Goal: Information Seeking & Learning: Learn about a topic

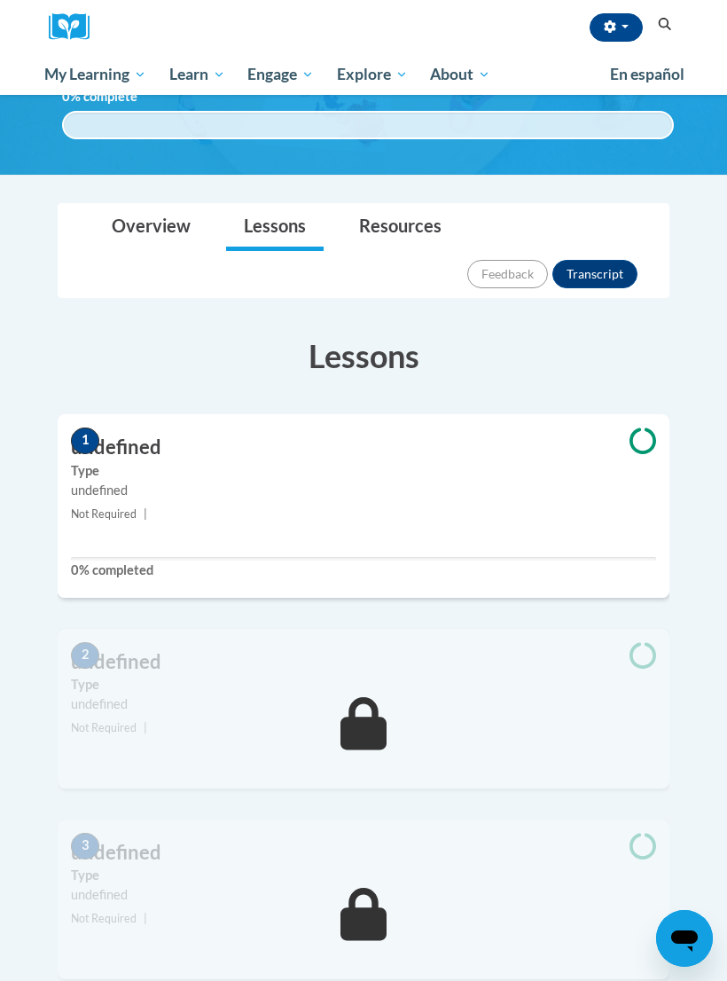
click at [622, 25] on span "button" at bounding box center [625, 27] width 7 height 4
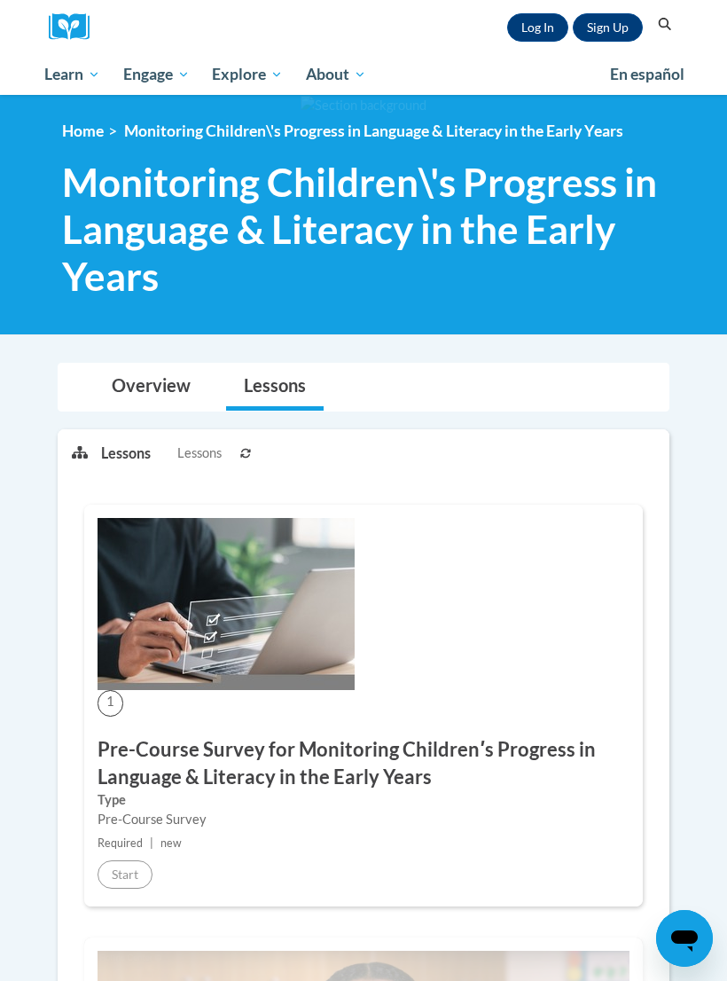
scroll to position [240, 0]
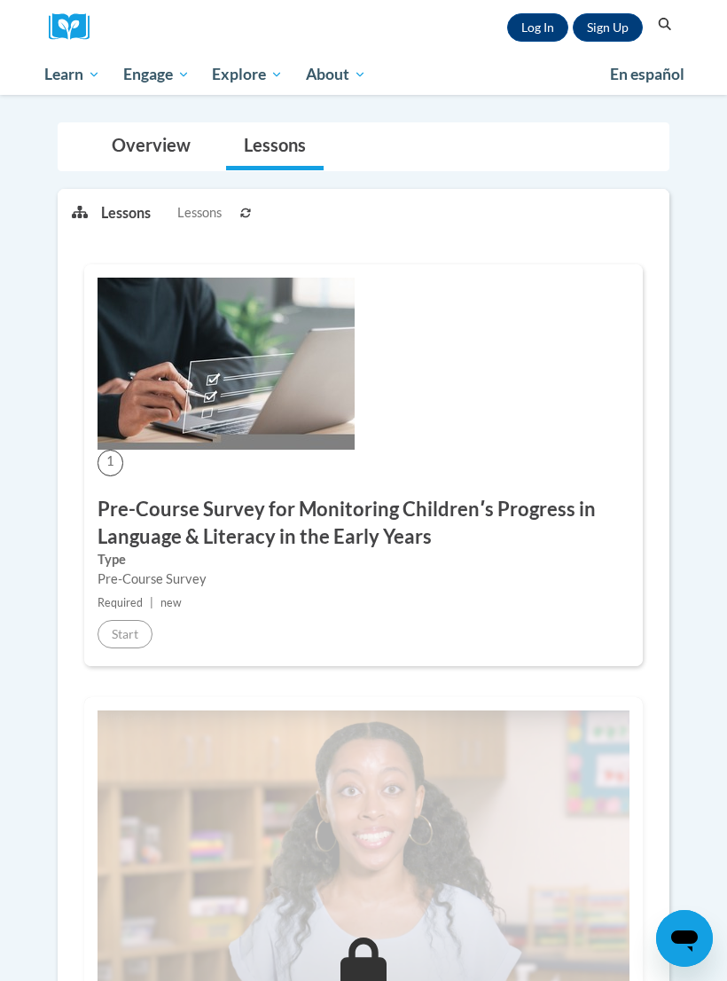
click at [534, 27] on link "Log In" at bounding box center [537, 27] width 61 height 28
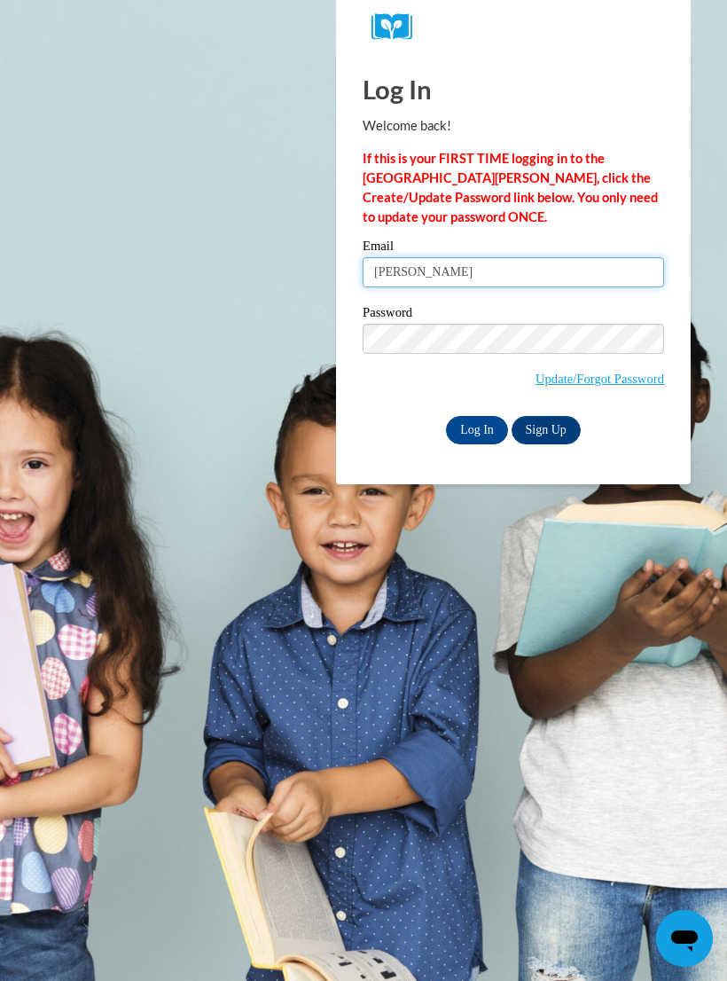
click at [509, 274] on input "vanessa" at bounding box center [514, 272] width 302 height 30
type input "vcongdon@greatriverhealth.org"
click at [487, 431] on input "Log In" at bounding box center [477, 430] width 62 height 28
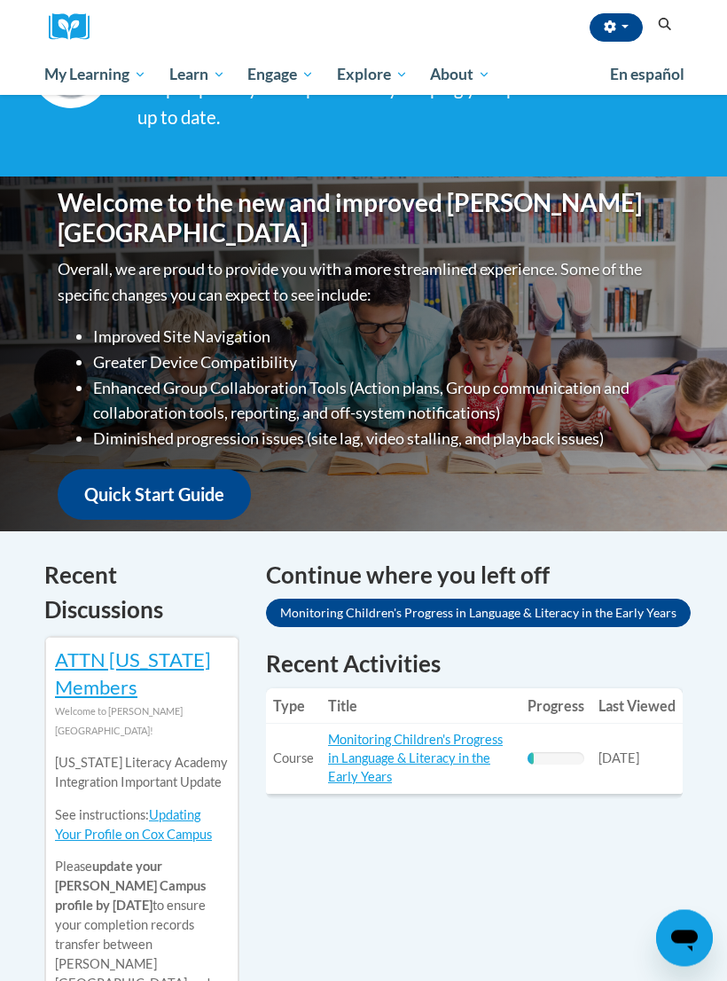
scroll to position [132, 0]
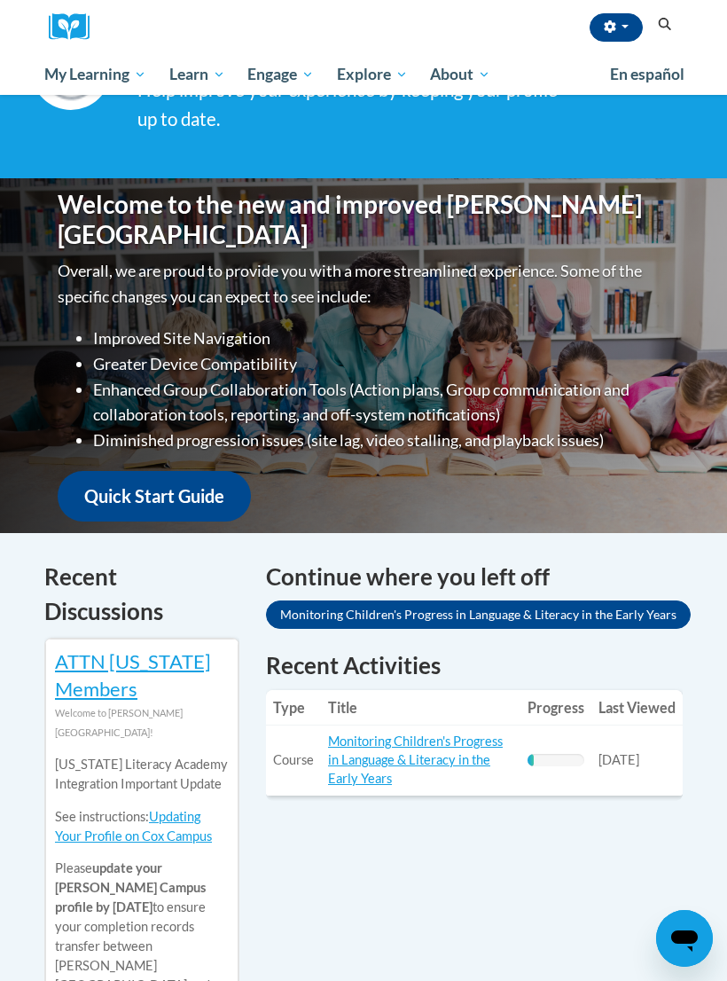
click at [420, 763] on link "Monitoring Children's Progress in Language & Literacy in the Early Years" at bounding box center [415, 760] width 175 height 52
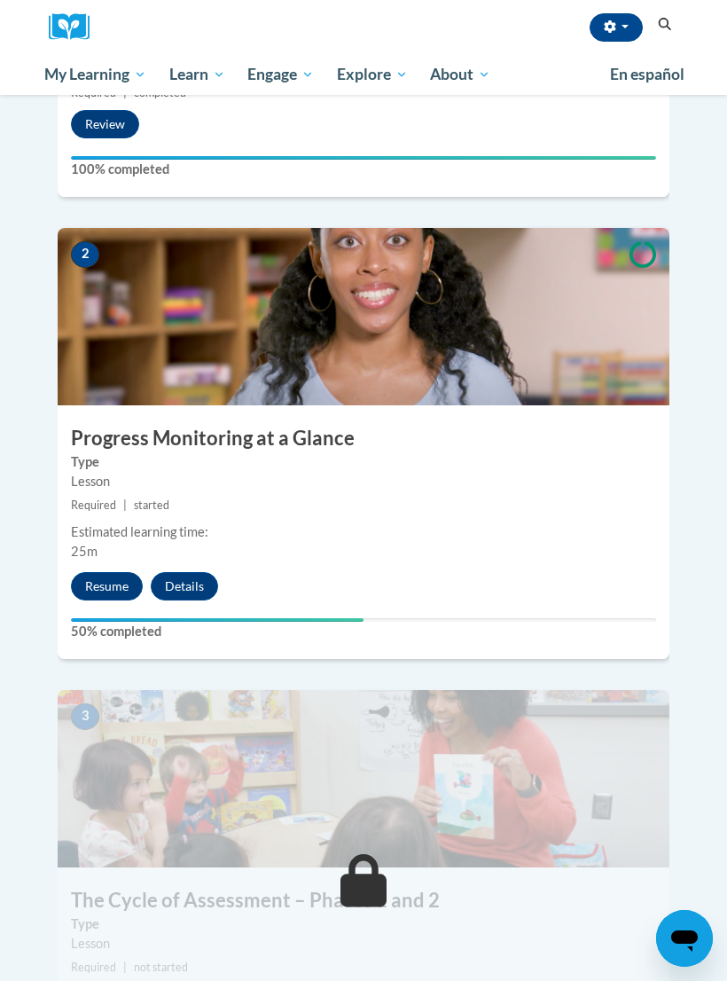
scroll to position [831, 0]
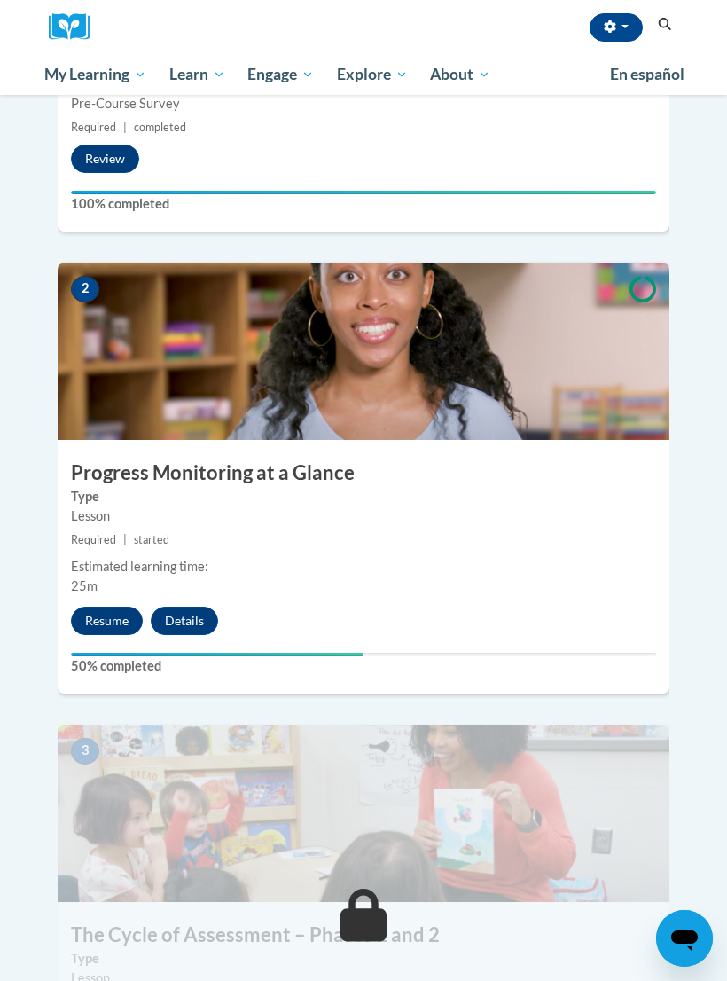
click at [113, 607] on button "Resume" at bounding box center [107, 621] width 72 height 28
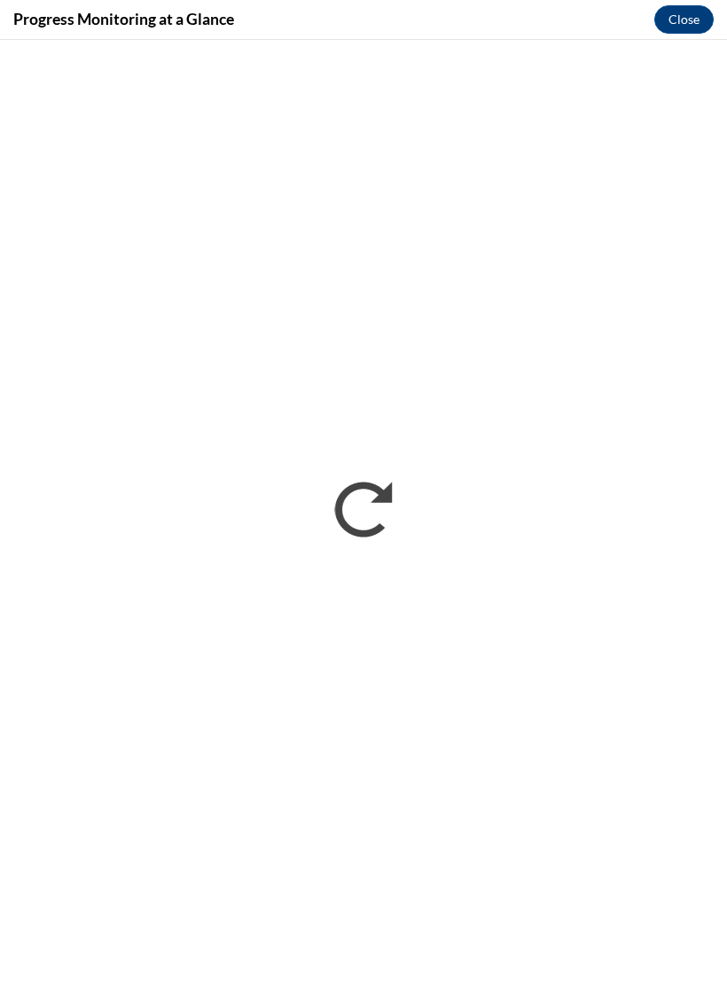
scroll to position [0, 0]
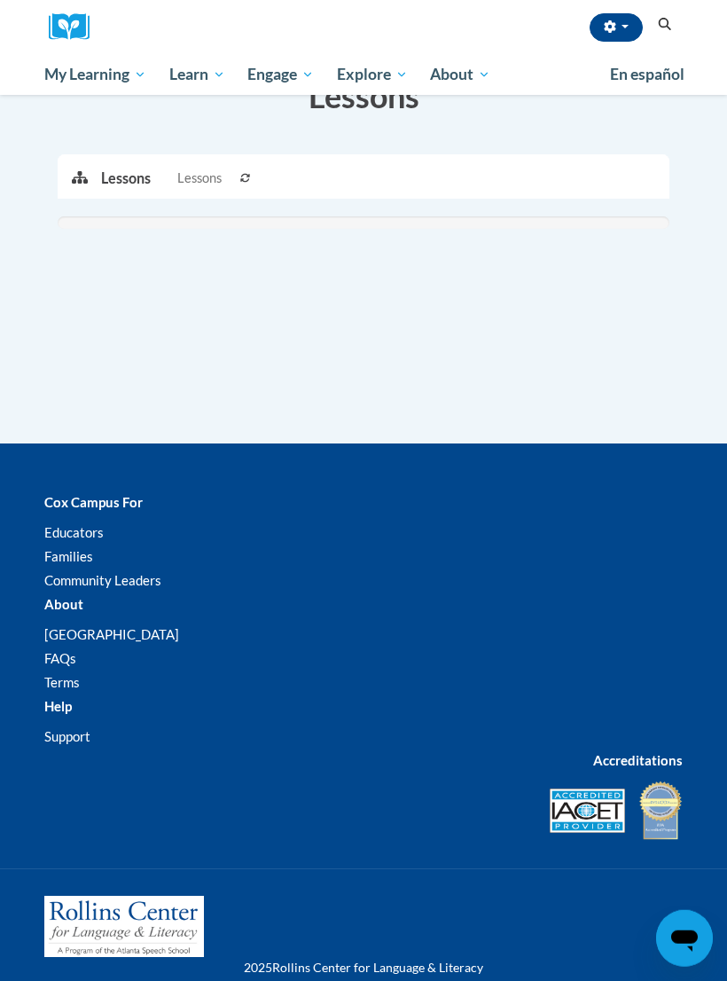
scroll to position [518, 0]
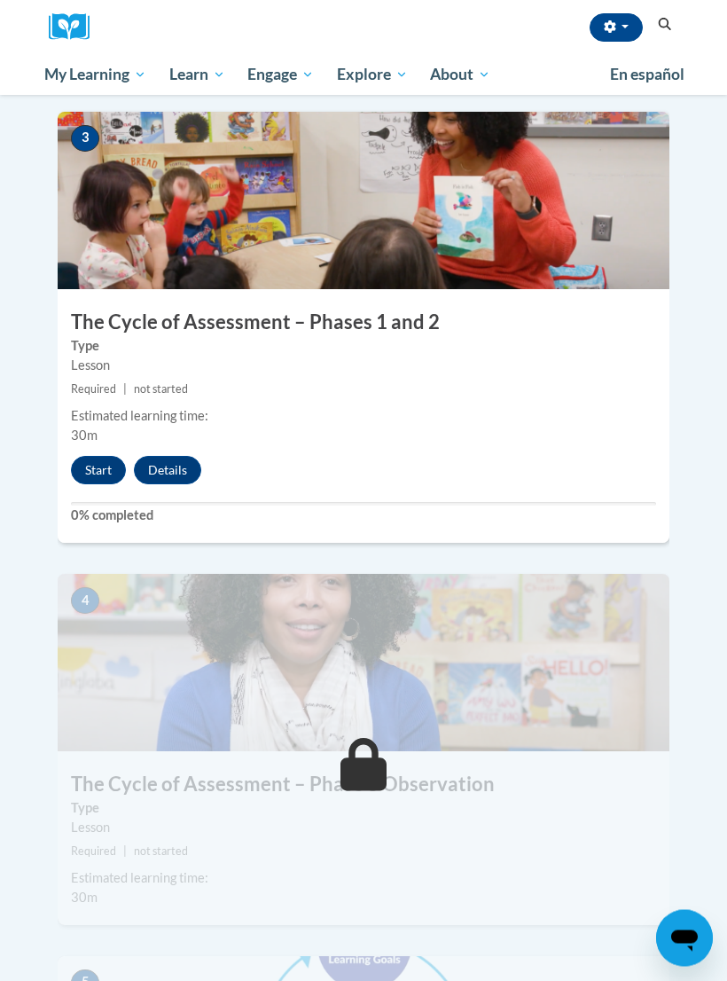
click at [104, 457] on button "Start" at bounding box center [98, 471] width 55 height 28
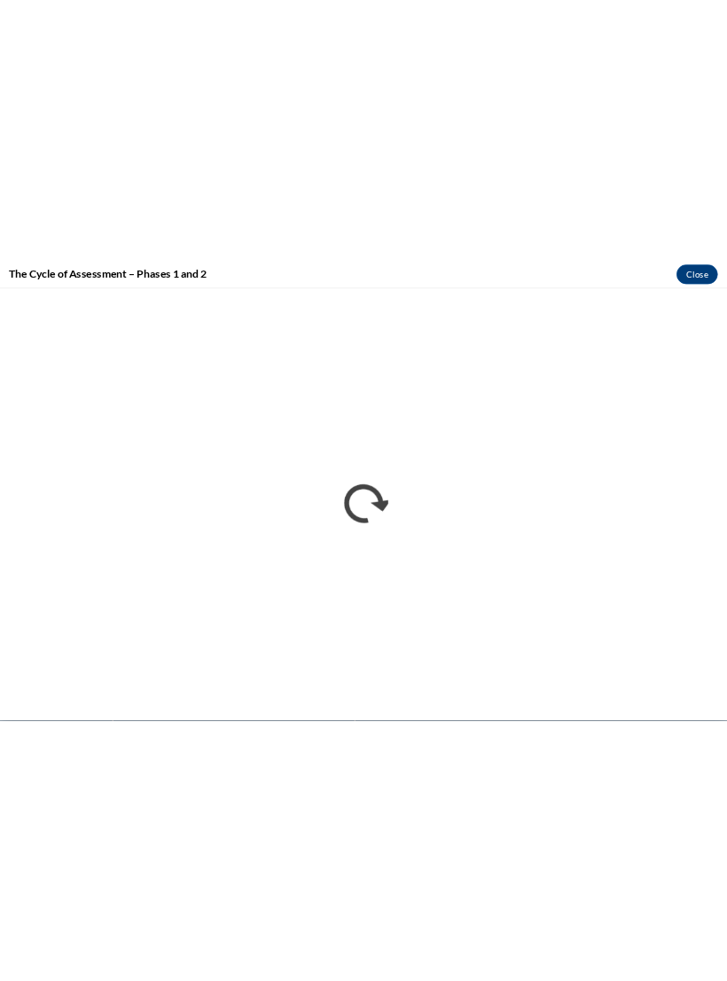
scroll to position [1444, 0]
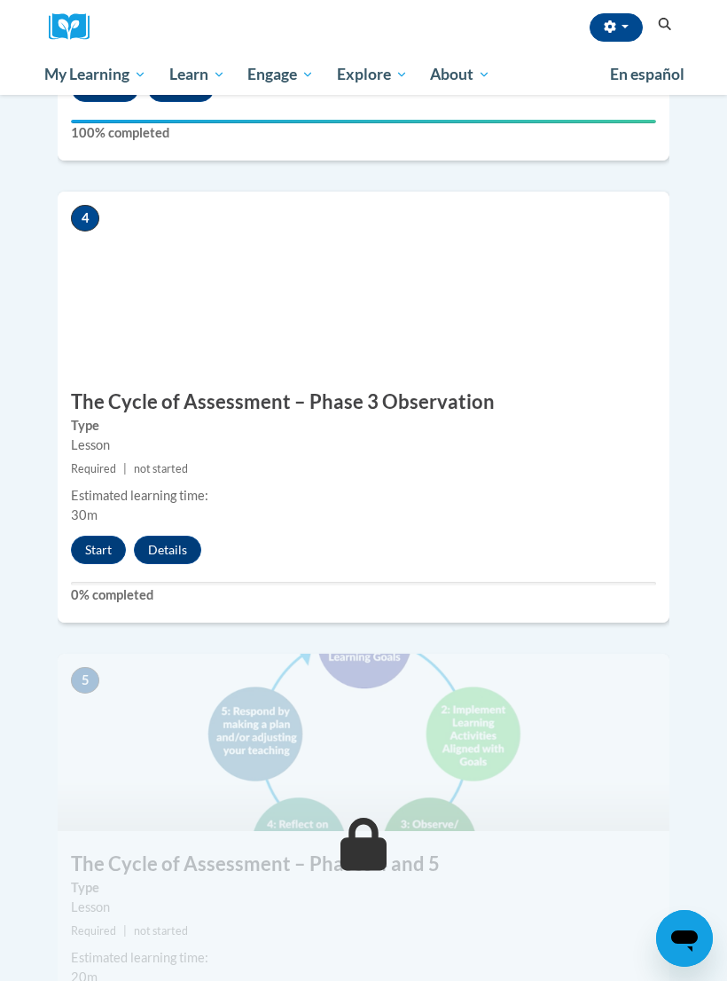
scroll to position [1827, 0]
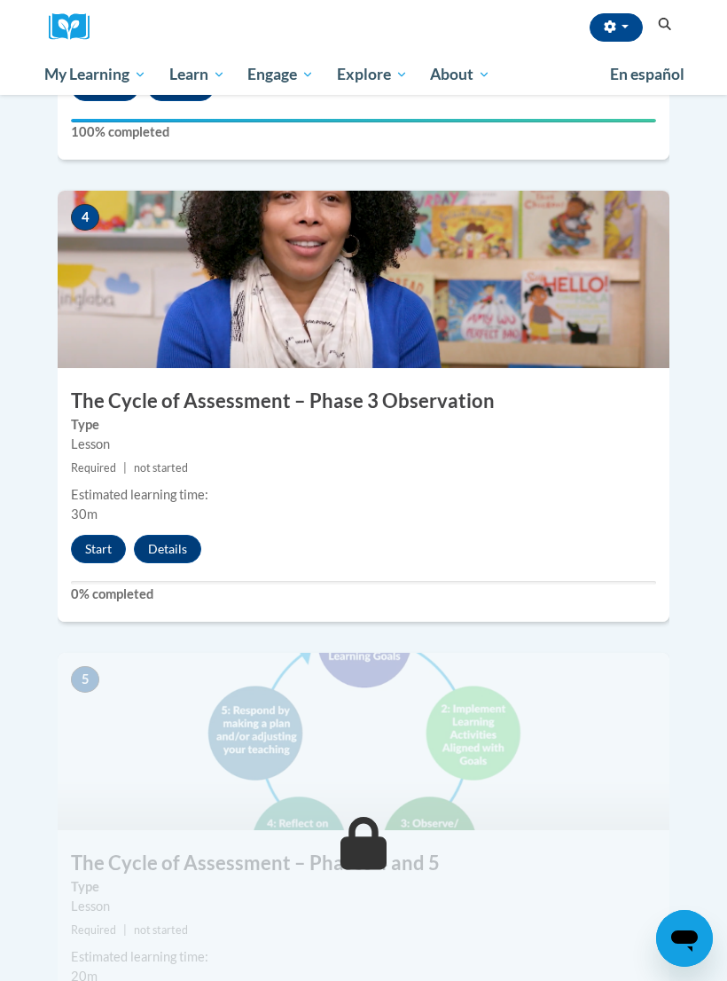
click at [102, 535] on button "Start" at bounding box center [98, 549] width 55 height 28
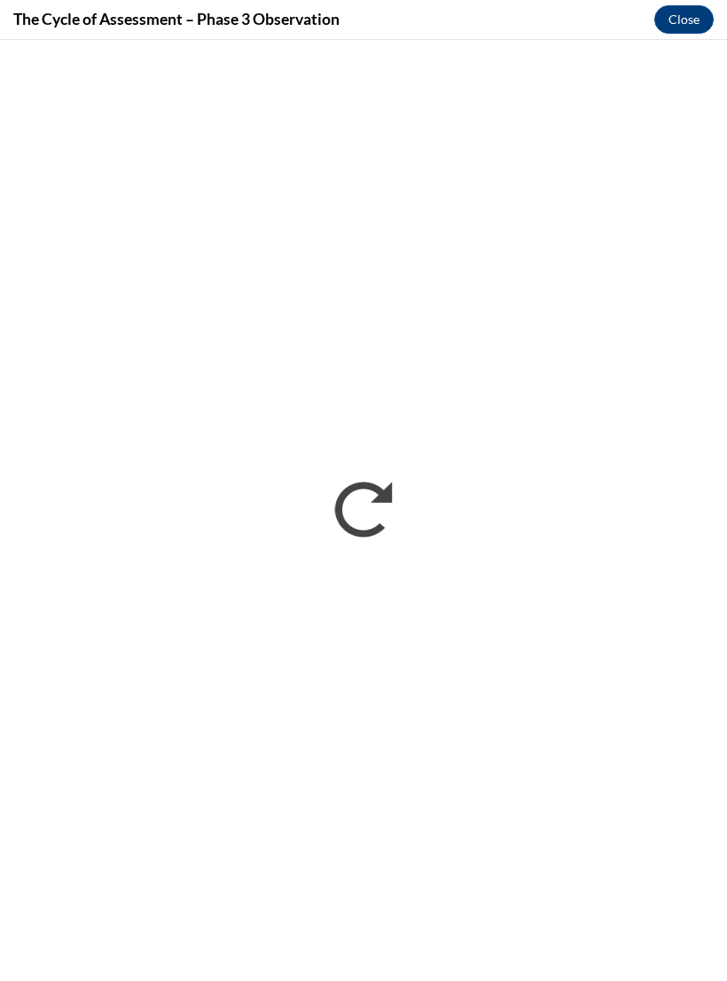
scroll to position [1827, 0]
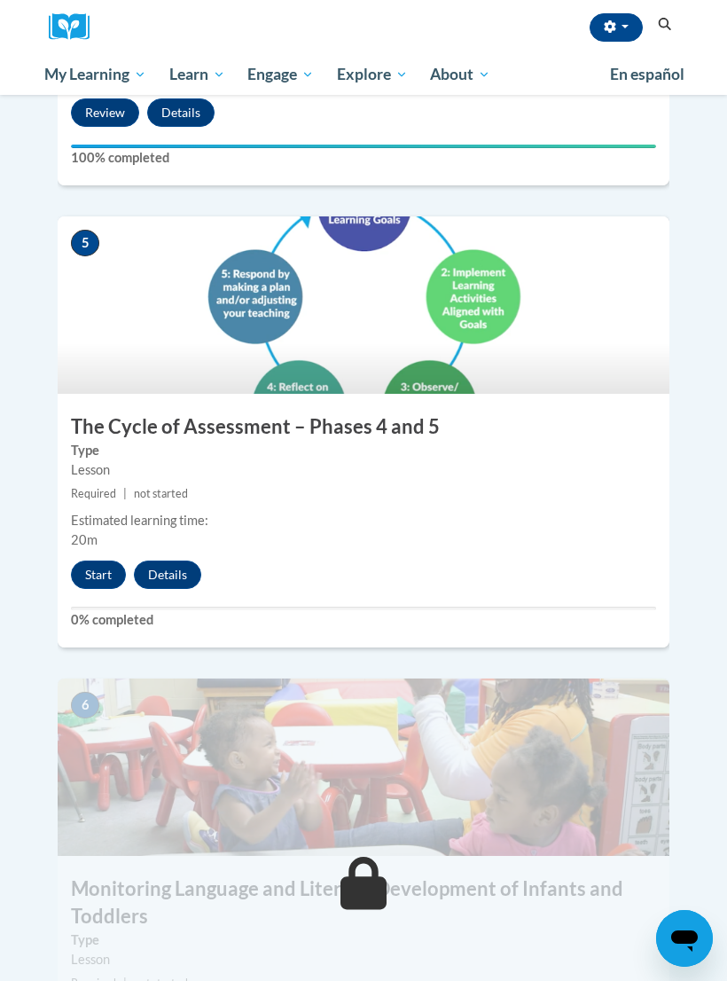
scroll to position [2290, 0]
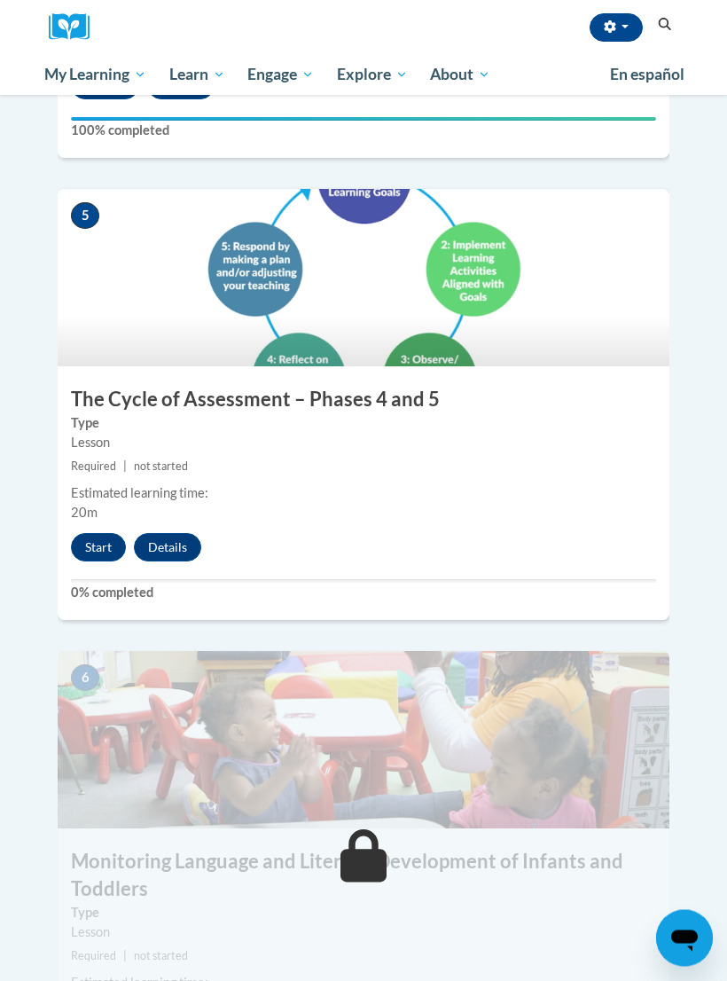
click at [106, 534] on button "Start" at bounding box center [98, 548] width 55 height 28
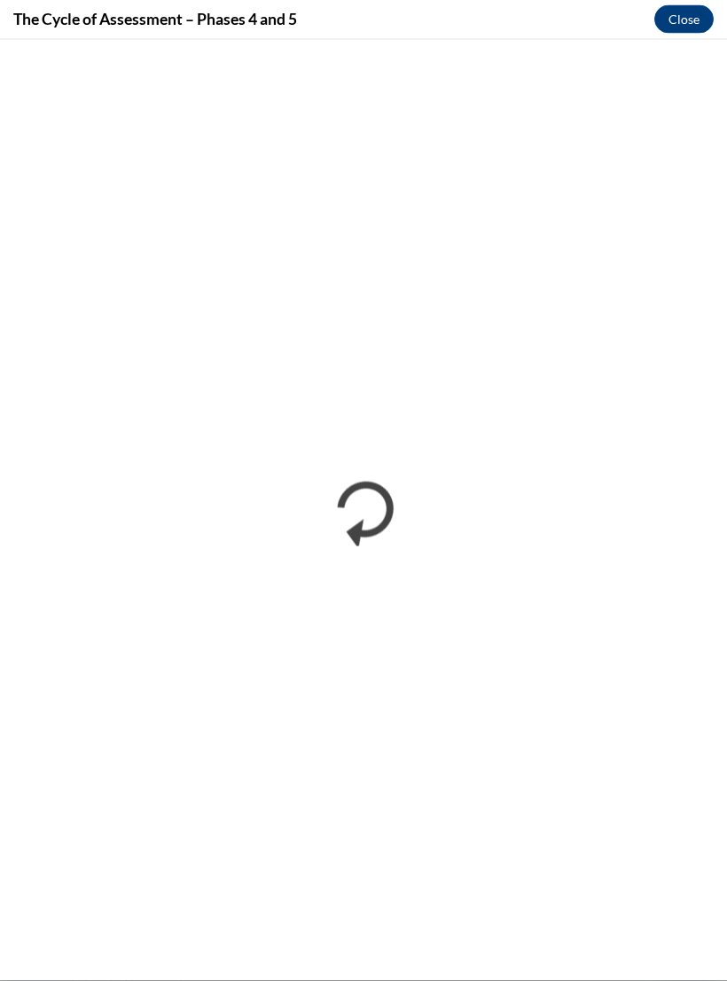
scroll to position [2291, 0]
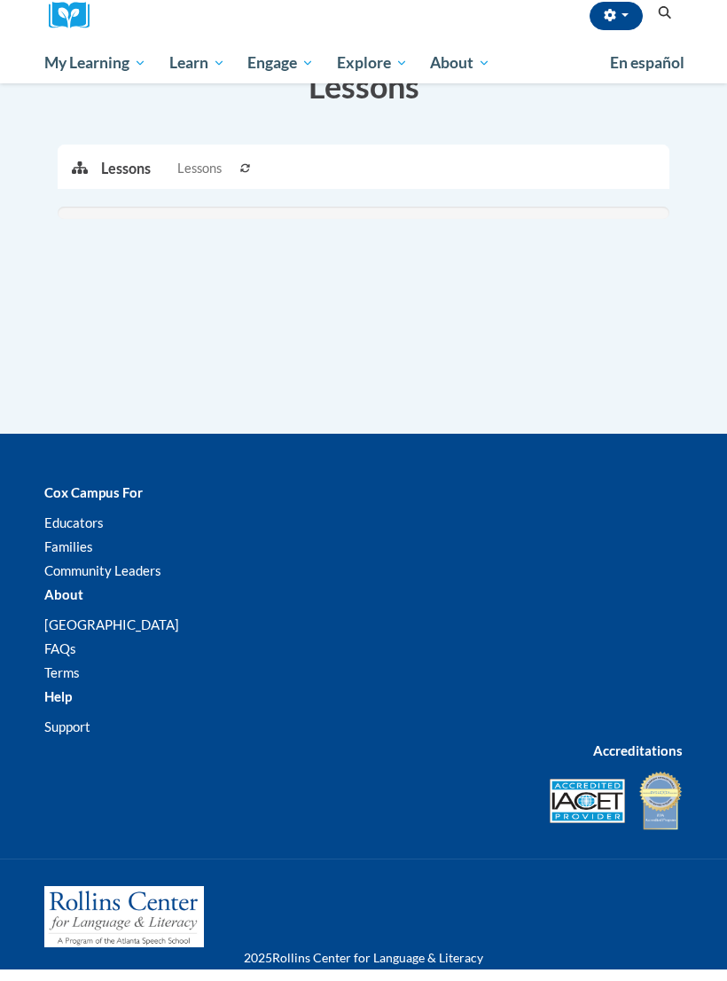
scroll to position [510, 0]
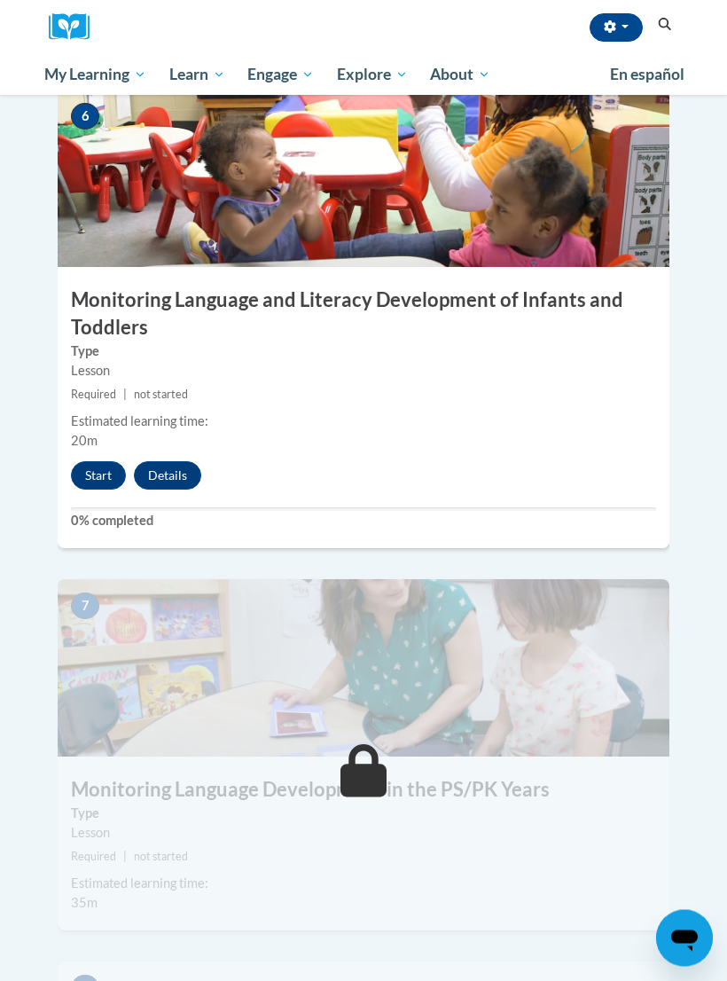
click at [101, 462] on button "Start" at bounding box center [98, 476] width 55 height 28
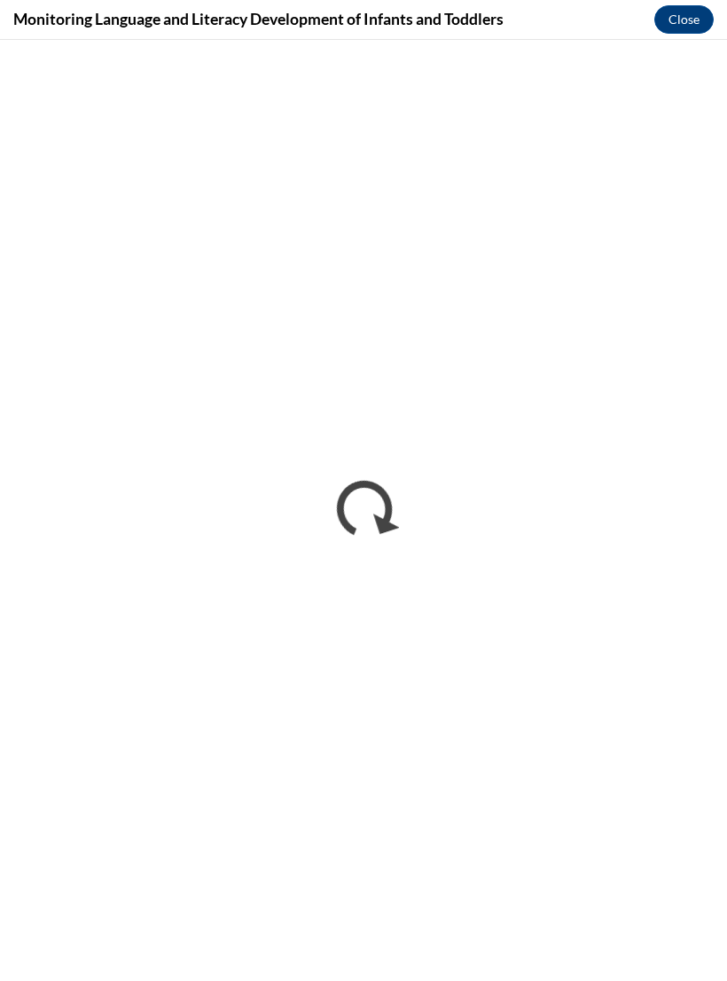
scroll to position [2852, 0]
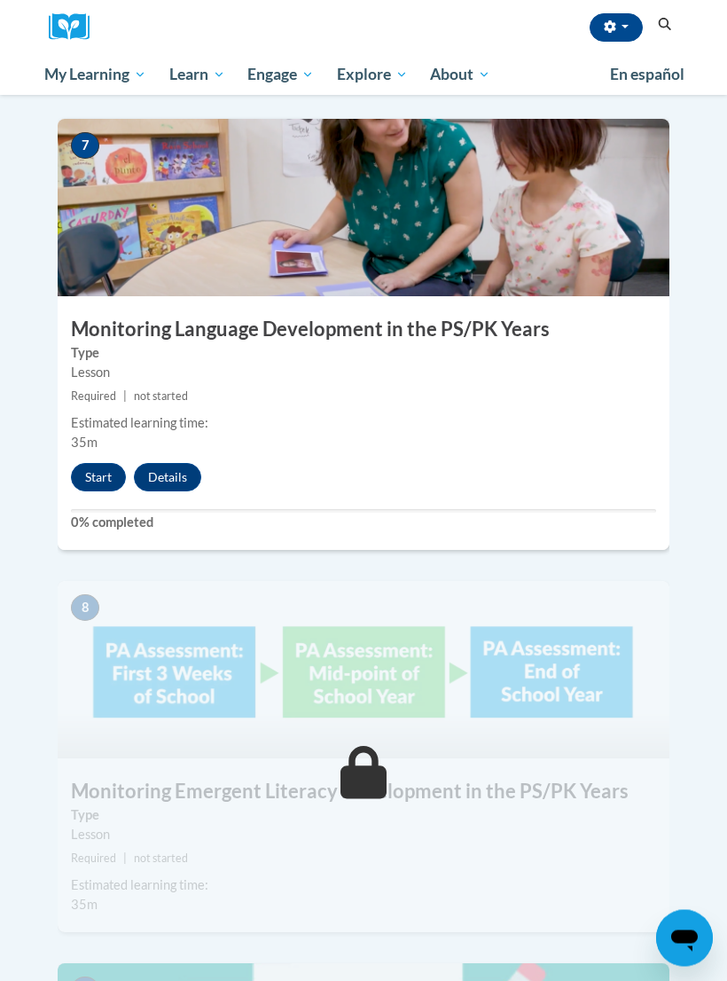
click at [97, 464] on button "Start" at bounding box center [98, 478] width 55 height 28
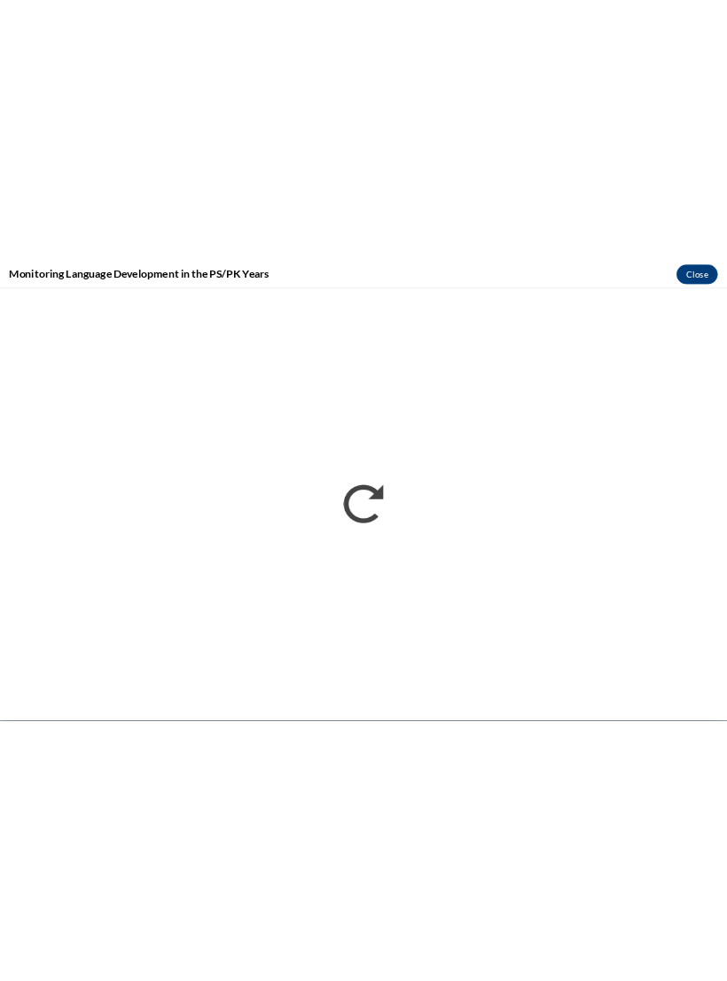
scroll to position [3324, 0]
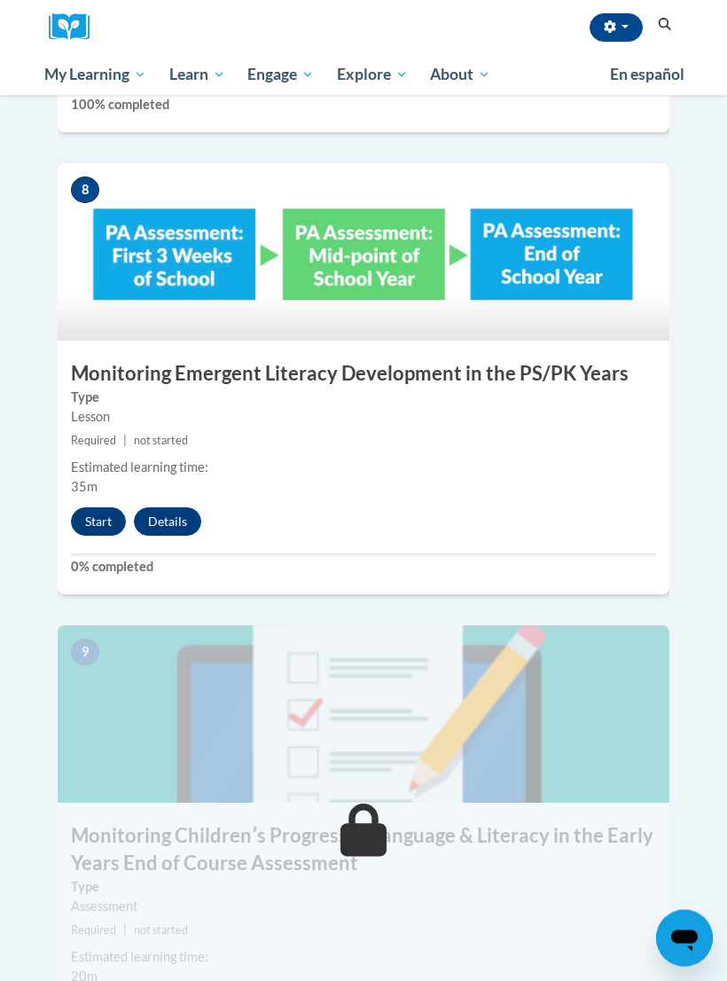
scroll to position [3736, 0]
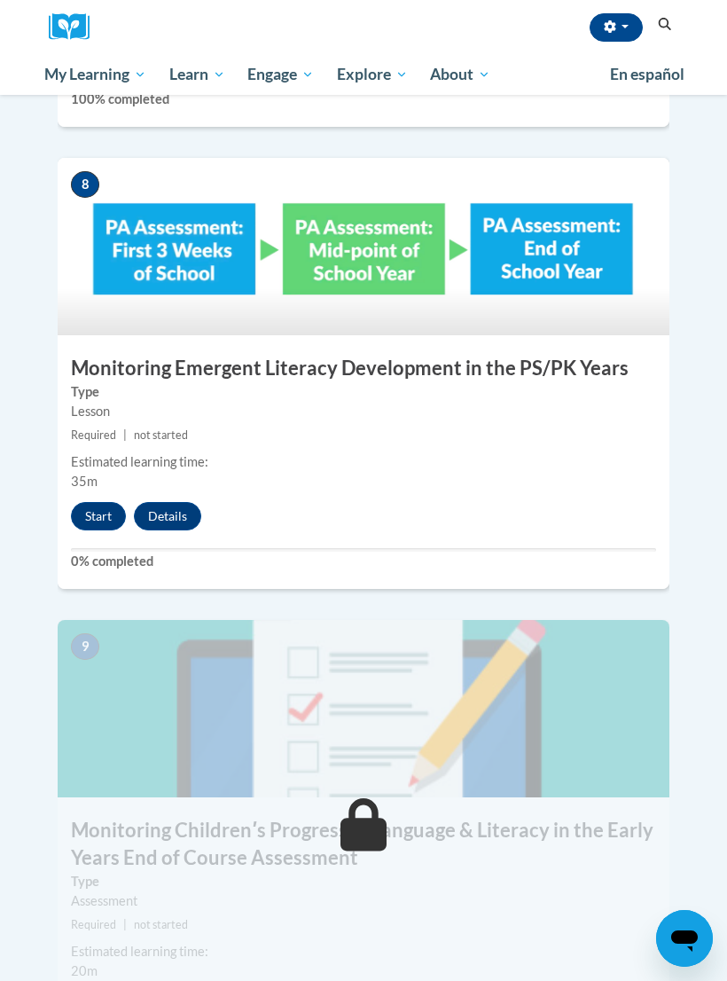
click at [104, 502] on button "Start" at bounding box center [98, 516] width 55 height 28
